Goal: Find specific page/section: Find specific page/section

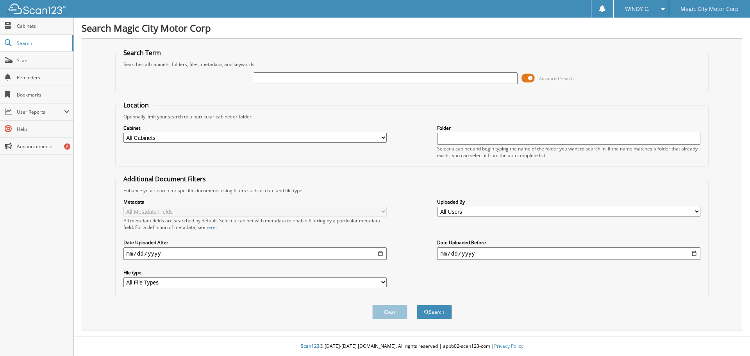
click at [275, 74] on input "text" at bounding box center [385, 78] width 263 height 12
type input "P12373"
click at [417, 305] on button "Search" at bounding box center [434, 312] width 35 height 14
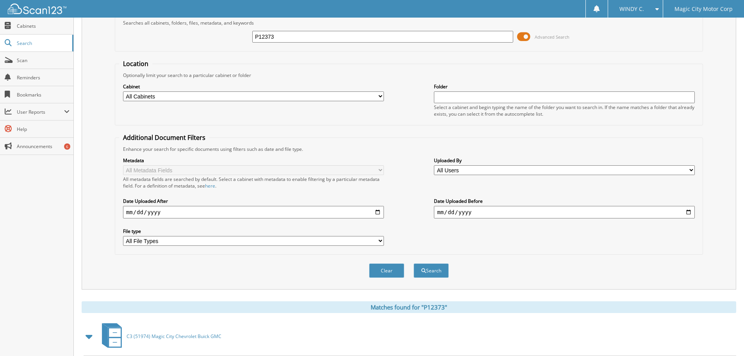
scroll to position [81, 0]
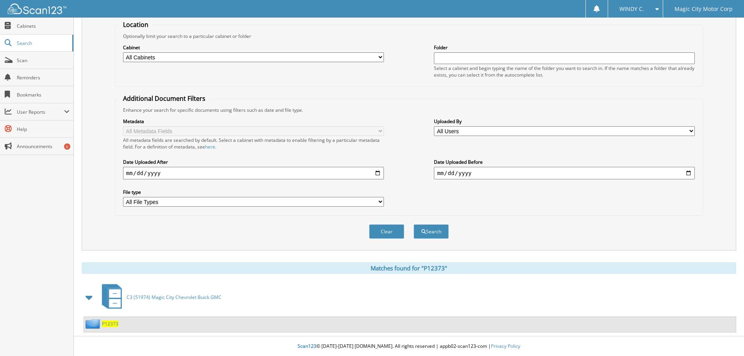
click at [107, 325] on span "P12373" at bounding box center [110, 323] width 16 height 7
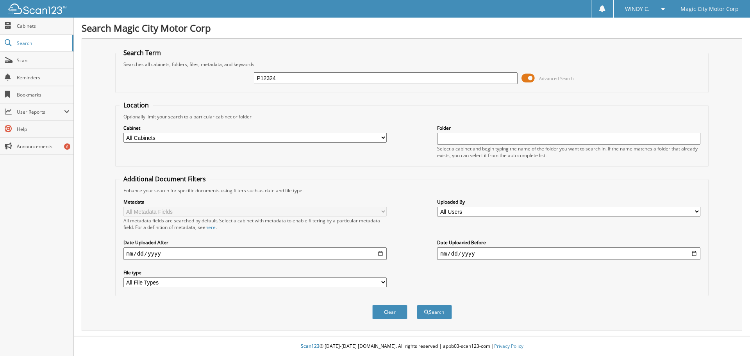
type input "P12324"
click at [417, 305] on button "Search" at bounding box center [434, 312] width 35 height 14
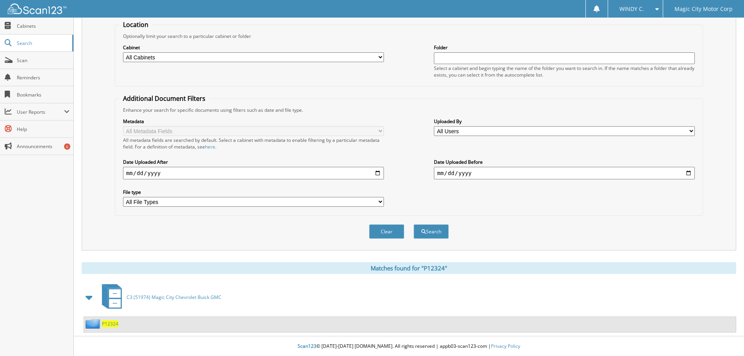
scroll to position [81, 0]
click at [108, 325] on span "P12324" at bounding box center [110, 323] width 16 height 7
